Goal: Information Seeking & Learning: Learn about a topic

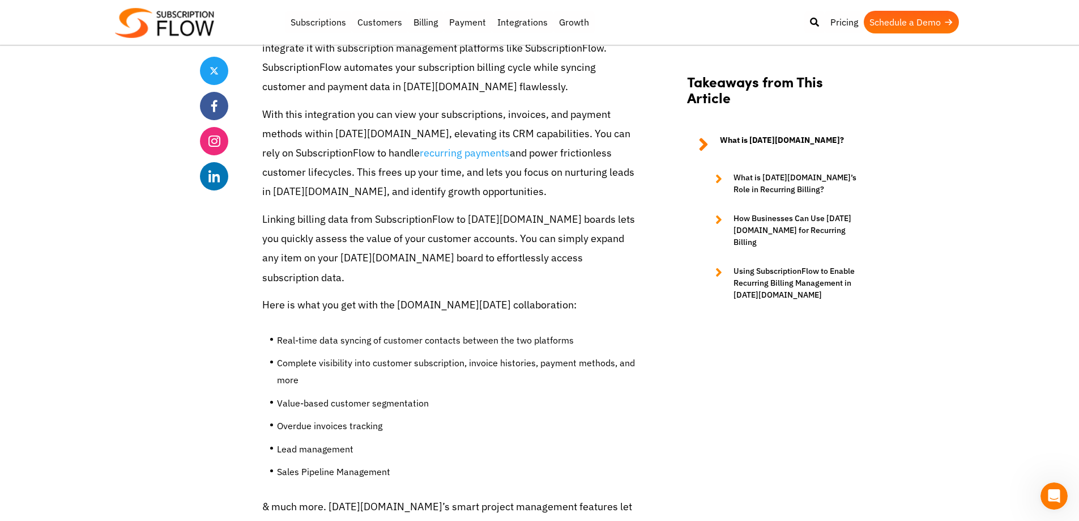
scroll to position [4873, 0]
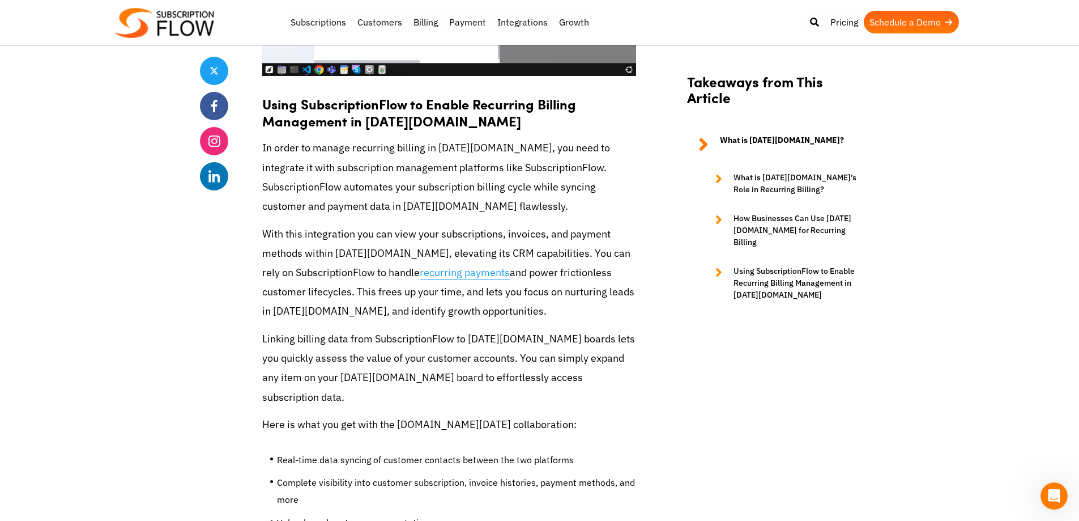
click at [420, 266] on link "recurring payments" at bounding box center [465, 273] width 90 height 14
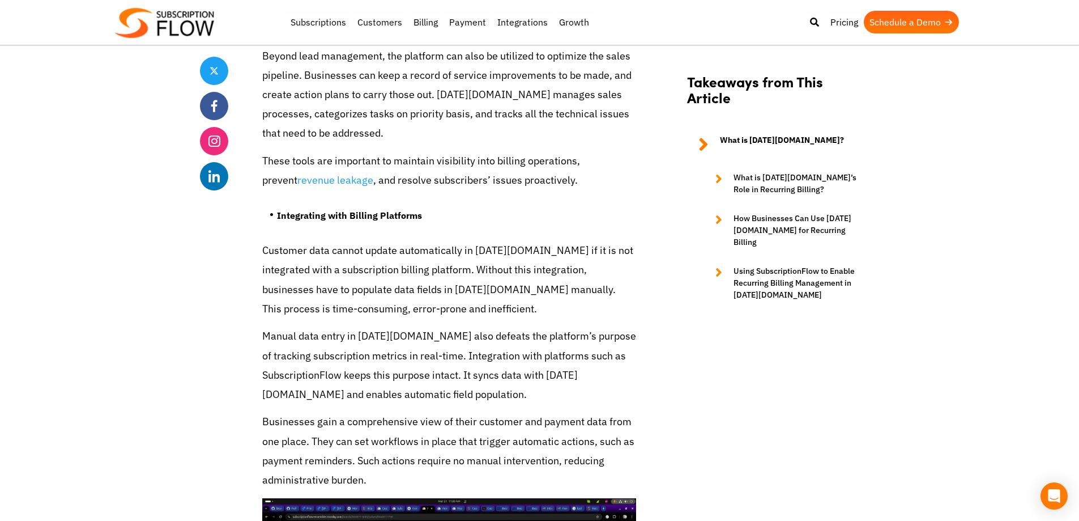
scroll to position [4383, 0]
